Goal: Task Accomplishment & Management: Manage account settings

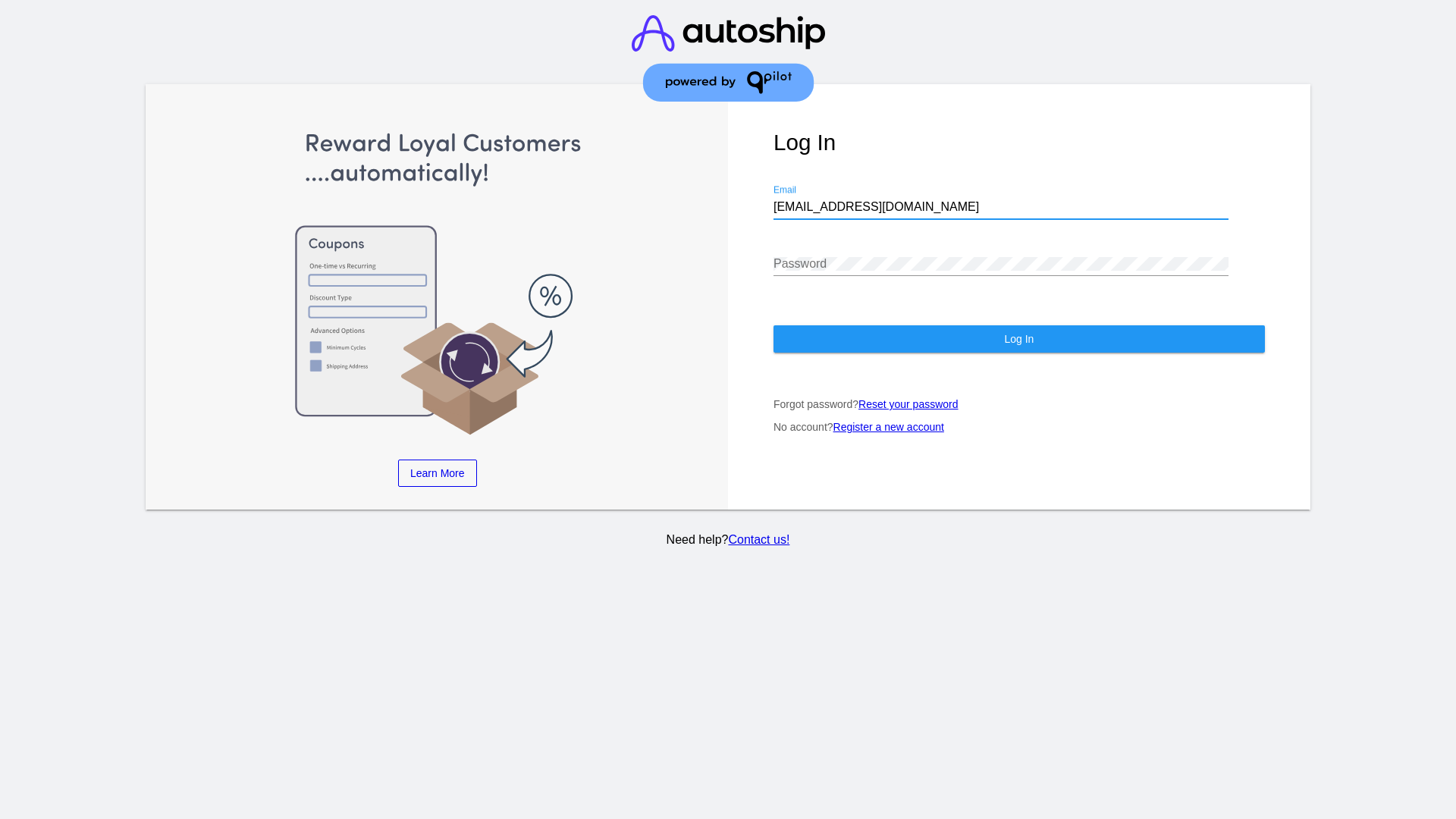
type input "[EMAIL_ADDRESS][DOMAIN_NAME]"
click at [1018, 339] on span "Log In" at bounding box center [1018, 339] width 30 height 12
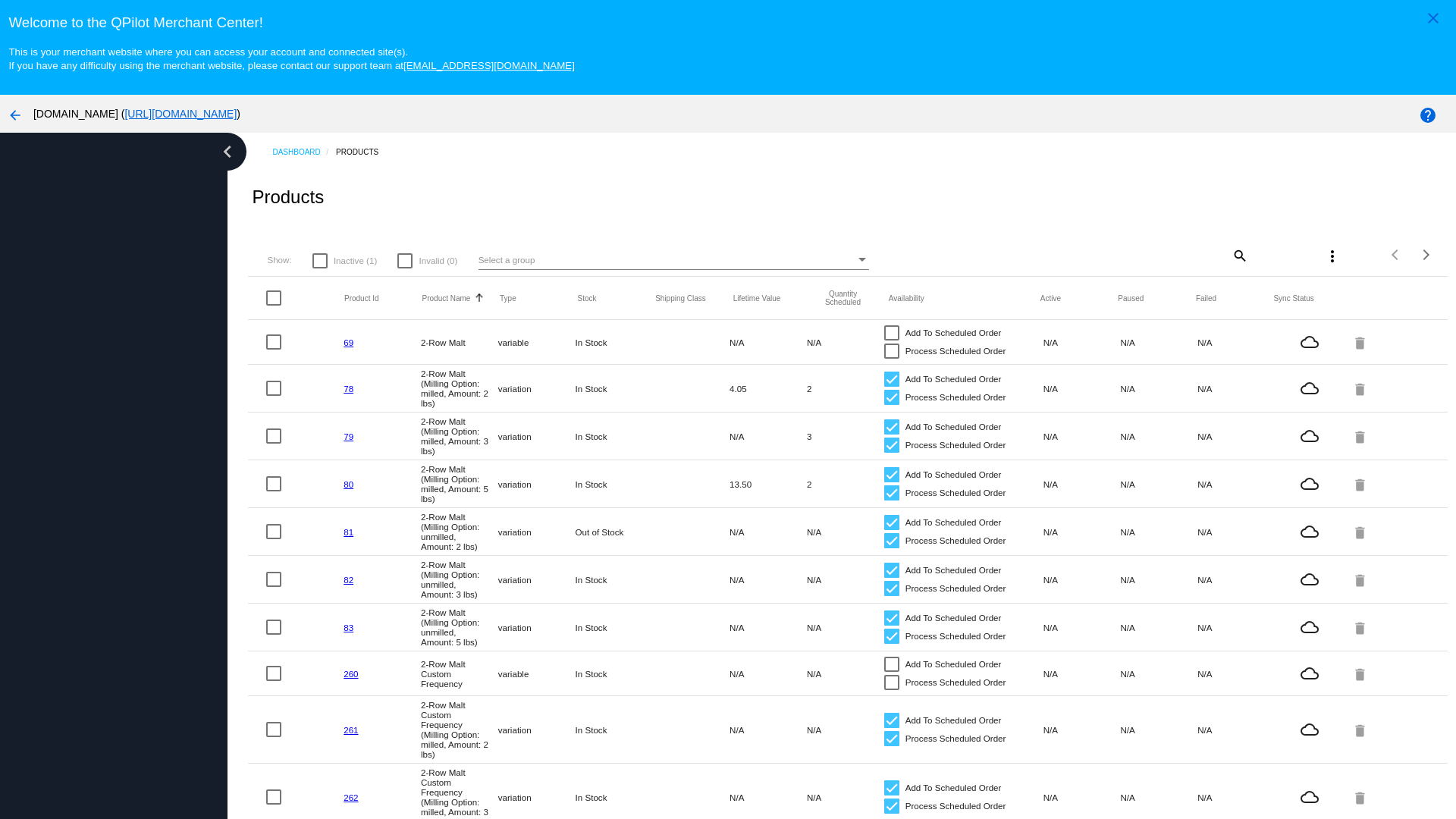
click at [344, 260] on span "Inactive (1)" at bounding box center [355, 260] width 43 height 18
click at [320, 269] on input "Inactive (1)" at bounding box center [320, 269] width 1 height 1
checkbox input "true"
click at [1238, 255] on mat-icon "search" at bounding box center [1238, 255] width 18 height 24
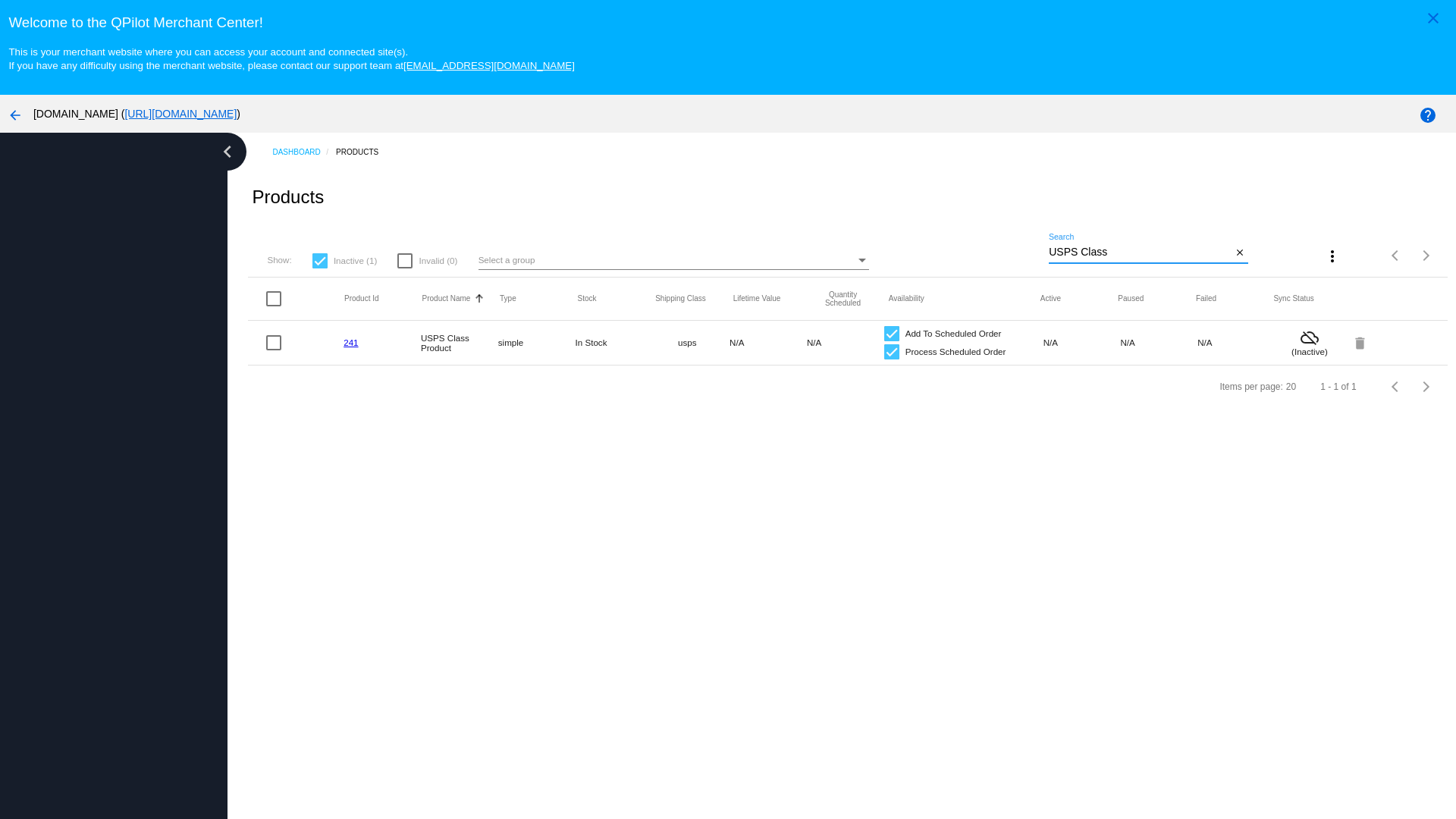
type input "USPS Class"
click at [891, 351] on div at bounding box center [892, 352] width 15 height 15
click at [891, 359] on input "Process Scheduled Order" at bounding box center [891, 359] width 1 height 1
checkbox input "false"
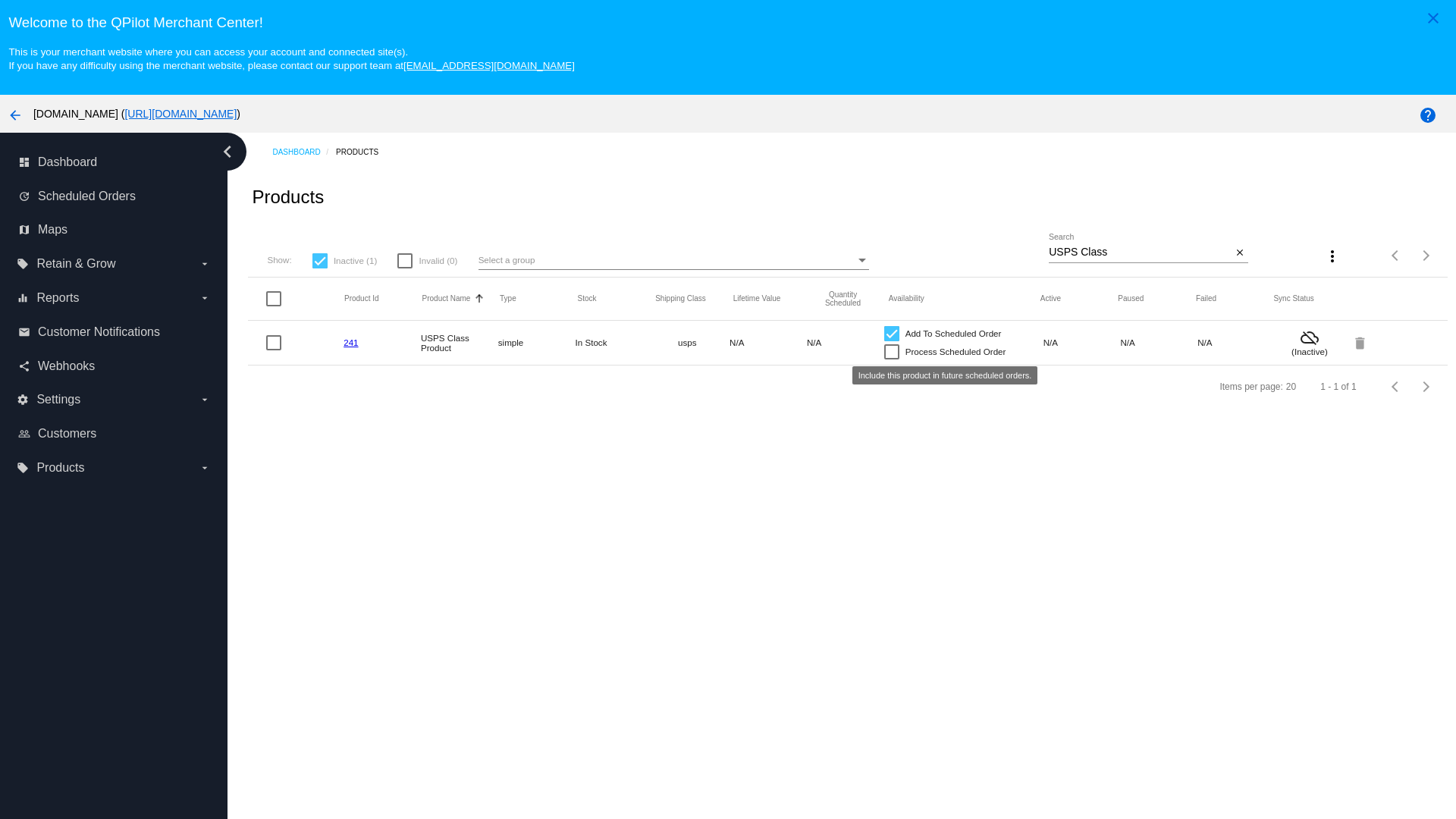
click at [891, 333] on div at bounding box center [892, 334] width 15 height 15
click at [891, 342] on input "Add To Scheduled Order" at bounding box center [891, 342] width 1 height 1
checkbox input "false"
